Goal: Task Accomplishment & Management: Use online tool/utility

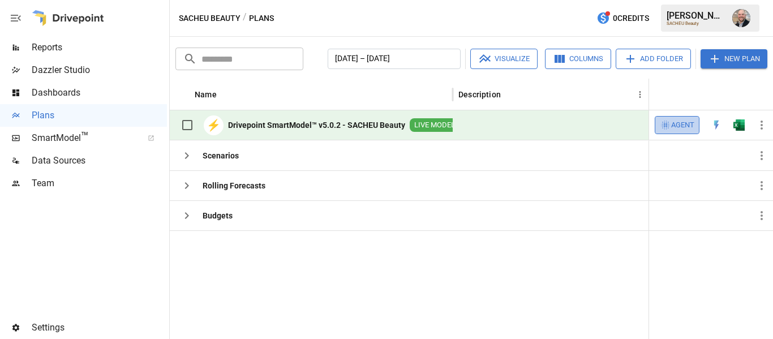
click at [686, 124] on span "Agent" at bounding box center [682, 125] width 23 height 13
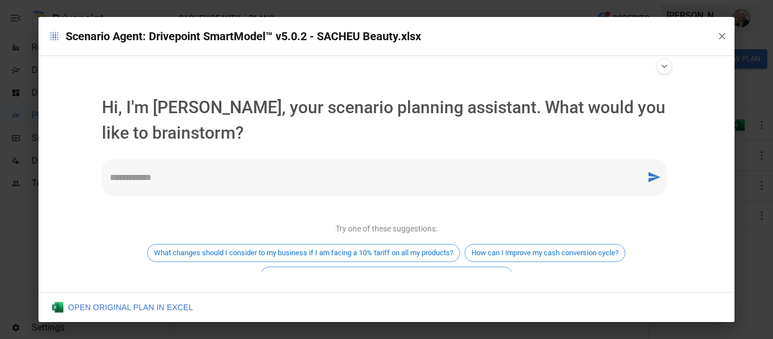
scroll to position [76, 0]
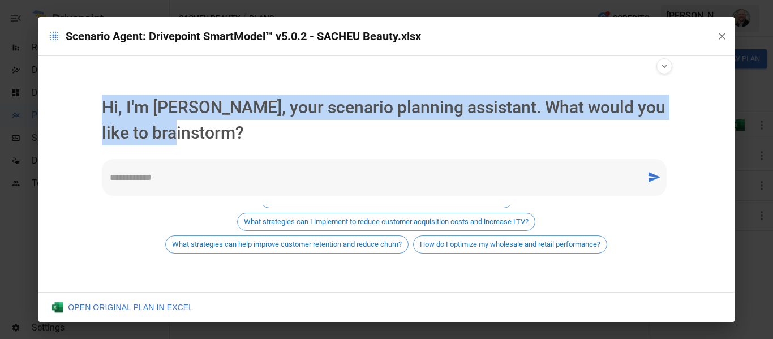
drag, startPoint x: 118, startPoint y: 107, endPoint x: 298, endPoint y: 133, distance: 181.8
click at [298, 133] on div "**********" at bounding box center [385, 174] width 695 height 236
click at [298, 133] on p "Hi, I'm [PERSON_NAME], your scenario planning assistant. What would you like to…" at bounding box center [386, 119] width 569 height 51
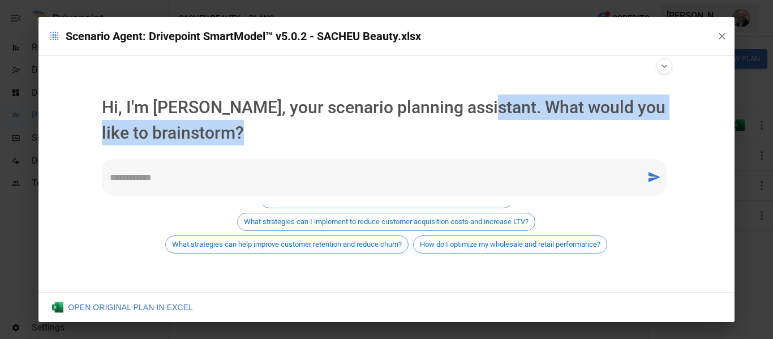
drag, startPoint x: 298, startPoint y: 133, endPoint x: 469, endPoint y: 102, distance: 173.7
click at [469, 102] on p "Hi, I'm [PERSON_NAME], your scenario planning assistant. What would you like to…" at bounding box center [386, 119] width 569 height 51
drag, startPoint x: 469, startPoint y: 102, endPoint x: 480, endPoint y: 130, distance: 30.5
click at [480, 130] on p "Hi, I'm [PERSON_NAME], your scenario planning assistant. What would you like to…" at bounding box center [386, 119] width 569 height 51
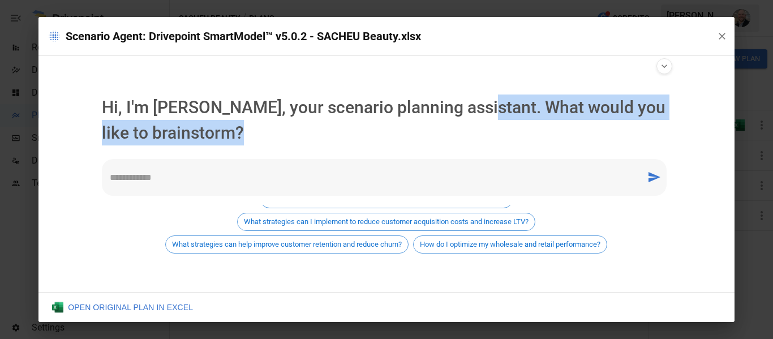
click at [480, 130] on p "Hi, I'm [PERSON_NAME], your scenario planning assistant. What would you like to…" at bounding box center [386, 119] width 569 height 51
drag, startPoint x: 480, startPoint y: 130, endPoint x: 483, endPoint y: 93, distance: 36.9
click at [483, 93] on li "Hi, I'm [PERSON_NAME], your scenario planning assistant. What would you like to…" at bounding box center [386, 120] width 587 height 60
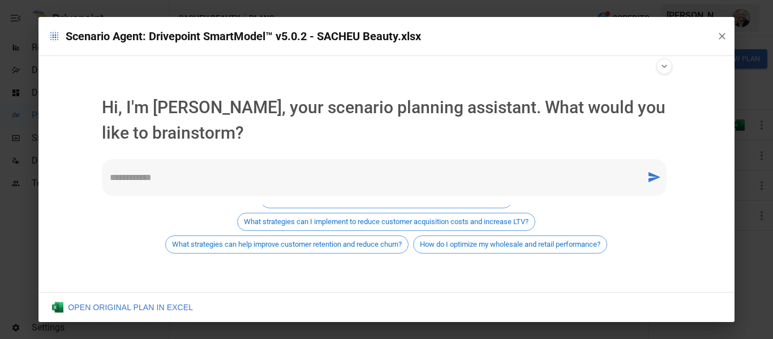
click at [337, 183] on textarea at bounding box center [374, 177] width 528 height 13
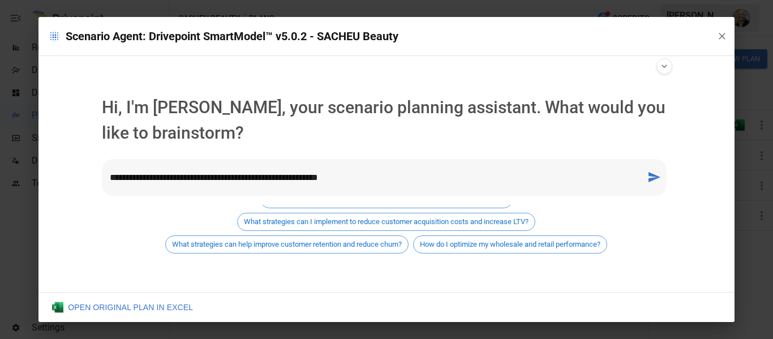
type textarea "**********"
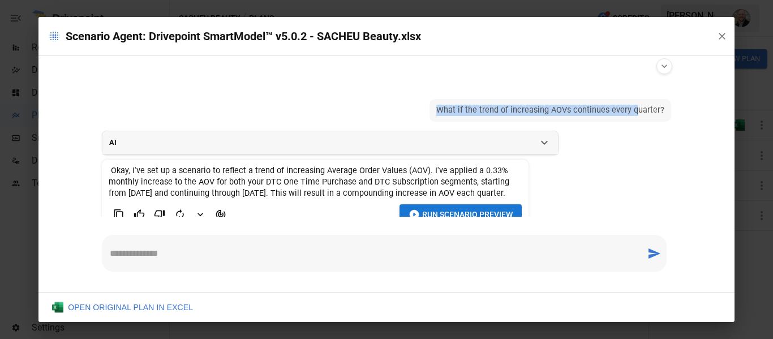
scroll to position [32, 0]
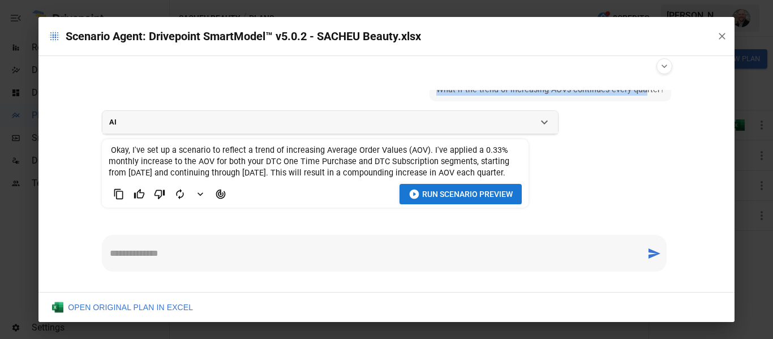
drag, startPoint x: 408, startPoint y: 107, endPoint x: 639, endPoint y: 146, distance: 233.5
click at [639, 146] on ul "What if the trend of increasing AOVs continues every quarter? AI The user has a…" at bounding box center [386, 153] width 587 height 127
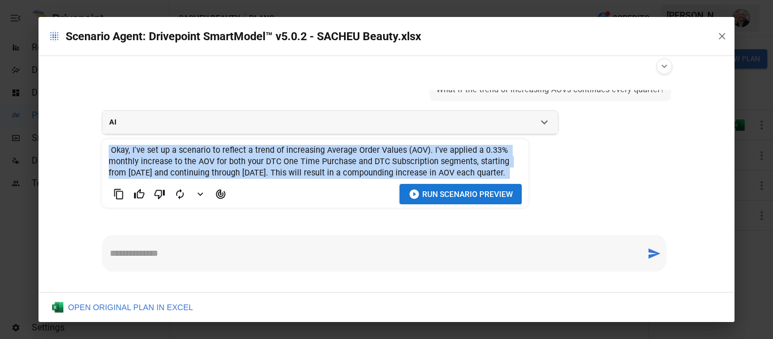
scroll to position [0, 0]
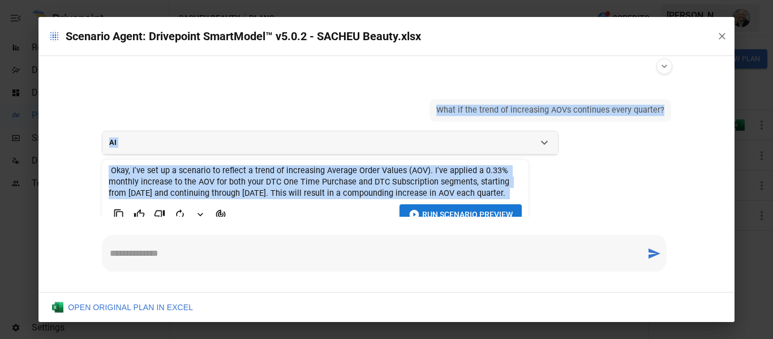
drag, startPoint x: 547, startPoint y: 202, endPoint x: 298, endPoint y: 79, distance: 277.6
click at [298, 79] on div "What if the trend of increasing AOVs continues every quarter? AI The user has a…" at bounding box center [386, 184] width 587 height 216
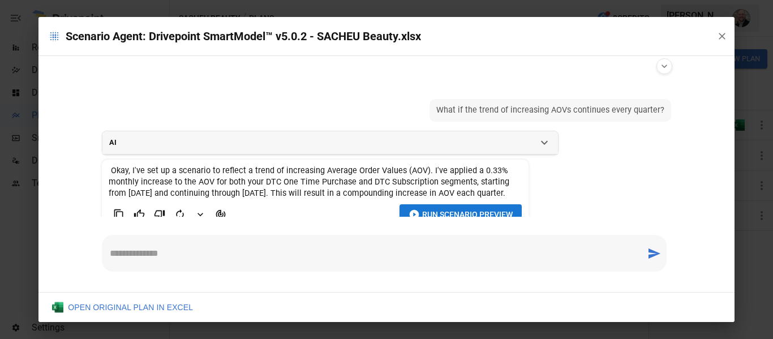
click at [298, 79] on div at bounding box center [386, 83] width 587 height 14
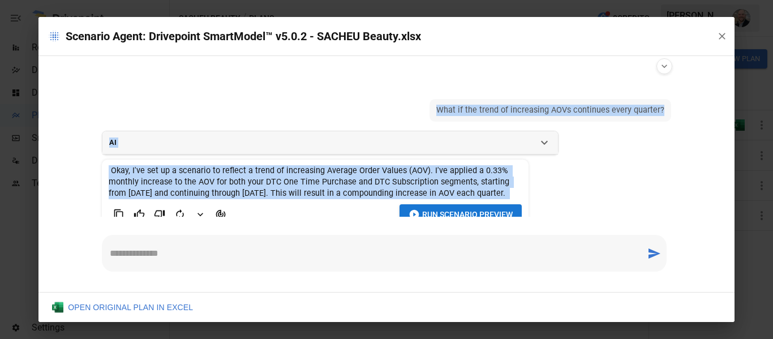
drag, startPoint x: 298, startPoint y: 79, endPoint x: 614, endPoint y: 238, distance: 354.0
click at [614, 238] on div "What if the trend of increasing AOVs continues every quarter? AI The user has a…" at bounding box center [386, 184] width 587 height 216
click at [588, 180] on ul "What if the trend of increasing AOVs continues every quarter? AI The user has a…" at bounding box center [386, 153] width 587 height 127
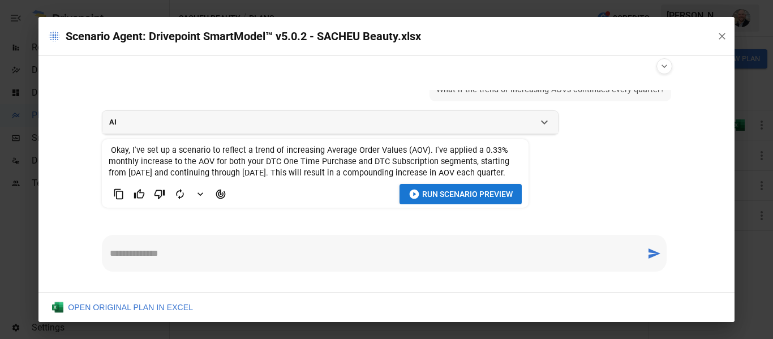
scroll to position [32, 0]
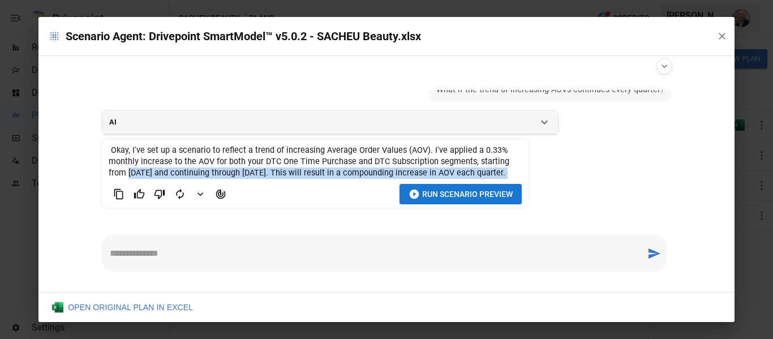
drag, startPoint x: 485, startPoint y: 169, endPoint x: 128, endPoint y: 164, distance: 357.0
click at [128, 164] on span "Okay, I've set up a scenario to reflect a trend of increasing Average Order Val…" at bounding box center [315, 162] width 413 height 34
click at [128, 164] on span "Okay, I've set up a scenario to reflect a trend of increasing Average Order Val…" at bounding box center [310, 161] width 403 height 32
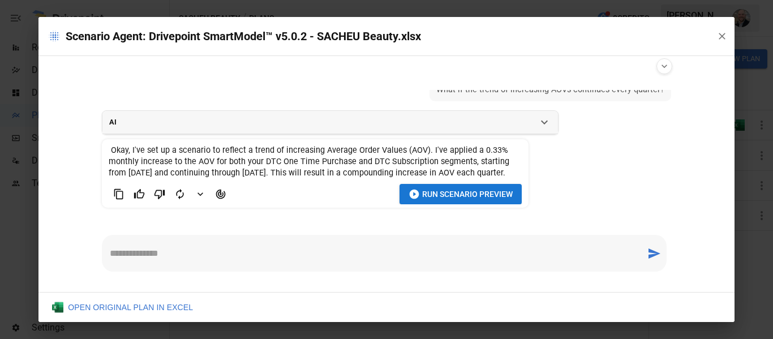
click at [564, 157] on ul "What if the trend of increasing AOVs continues every quarter? AI The user has a…" at bounding box center [386, 153] width 587 height 127
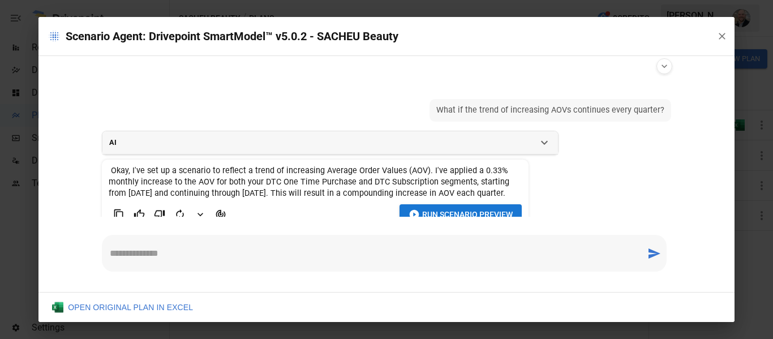
click at [720, 34] on icon "button" at bounding box center [721, 36] width 11 height 11
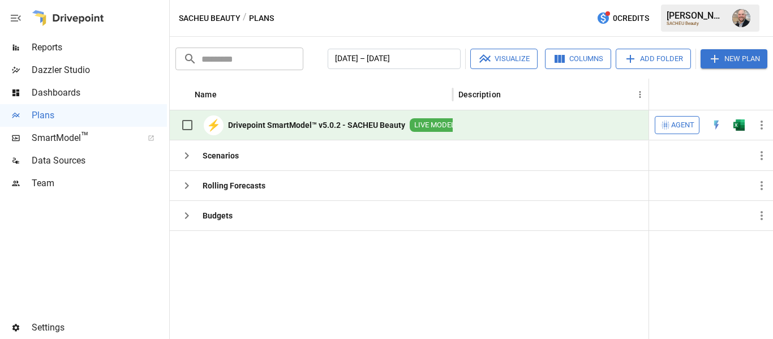
click at [668, 130] on icon "button" at bounding box center [665, 124] width 11 height 11
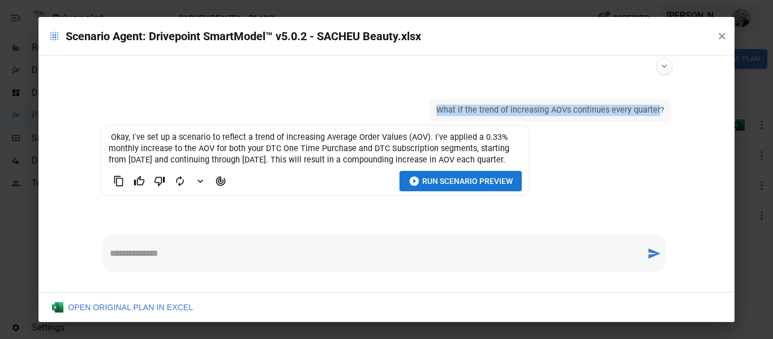
drag, startPoint x: 441, startPoint y: 110, endPoint x: 660, endPoint y: 119, distance: 219.7
click at [660, 119] on li "What if the trend of increasing AOVs continues every quarter?" at bounding box center [550, 110] width 242 height 23
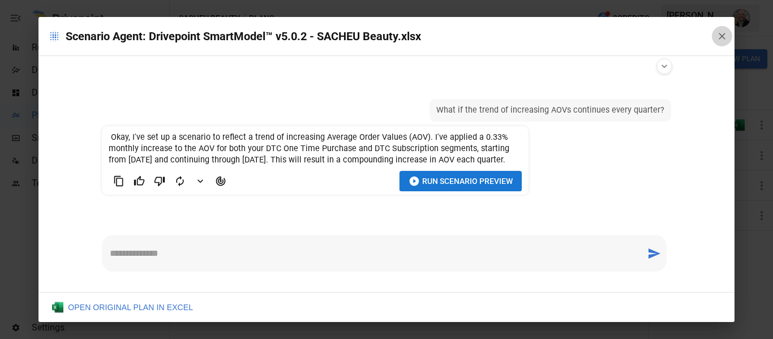
click at [722, 39] on icon "button" at bounding box center [721, 36] width 11 height 11
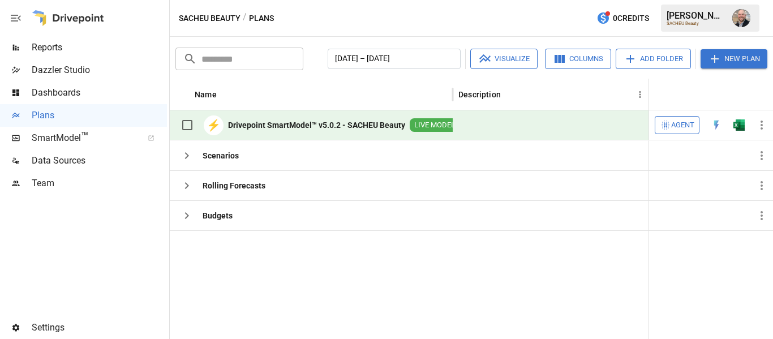
click at [670, 122] on div "Agent" at bounding box center [677, 124] width 35 height 11
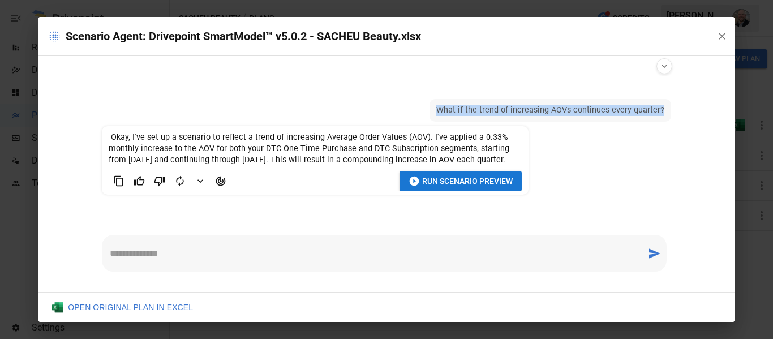
drag, startPoint x: 458, startPoint y: 112, endPoint x: 671, endPoint y: 110, distance: 213.3
click at [671, 110] on ul "What if the trend of increasing AOVs continues every quarter? Okay, I've set up…" at bounding box center [386, 153] width 587 height 127
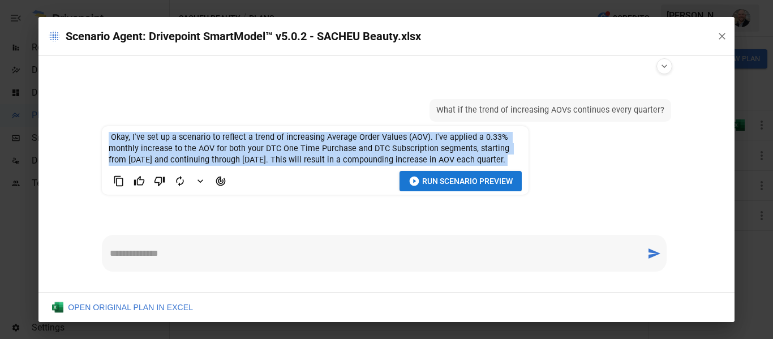
drag, startPoint x: 108, startPoint y: 137, endPoint x: 531, endPoint y: 164, distance: 423.5
click at [531, 164] on ul "What if the trend of increasing AOVs continues every quarter? Okay, I've set up…" at bounding box center [386, 153] width 587 height 127
click at [530, 162] on ul "What if the trend of increasing AOVs continues every quarter? Okay, I've set up…" at bounding box center [386, 153] width 587 height 127
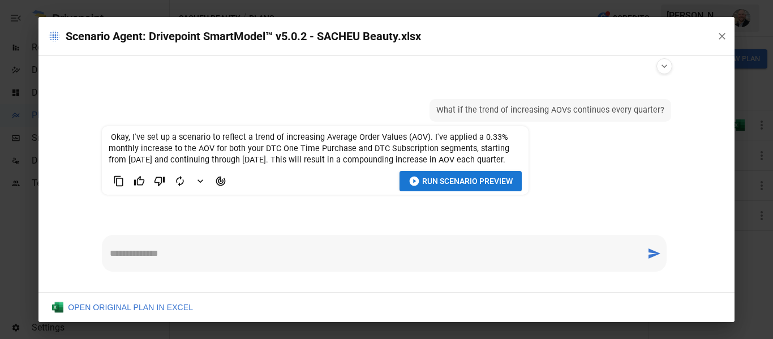
click at [479, 185] on span "Run Scenario Preview" at bounding box center [467, 181] width 91 height 14
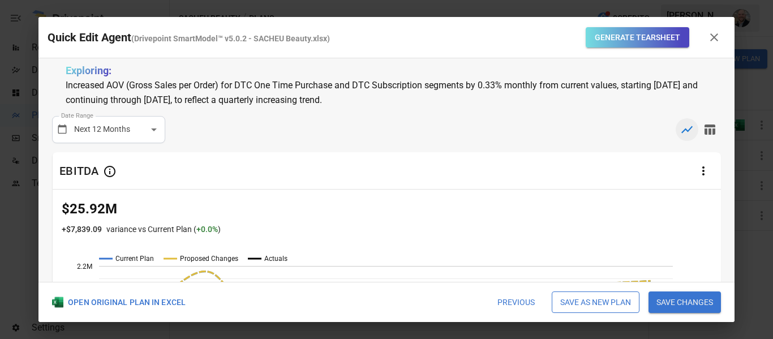
click at [710, 35] on icon "button" at bounding box center [714, 38] width 14 height 14
